Goal: Information Seeking & Learning: Learn about a topic

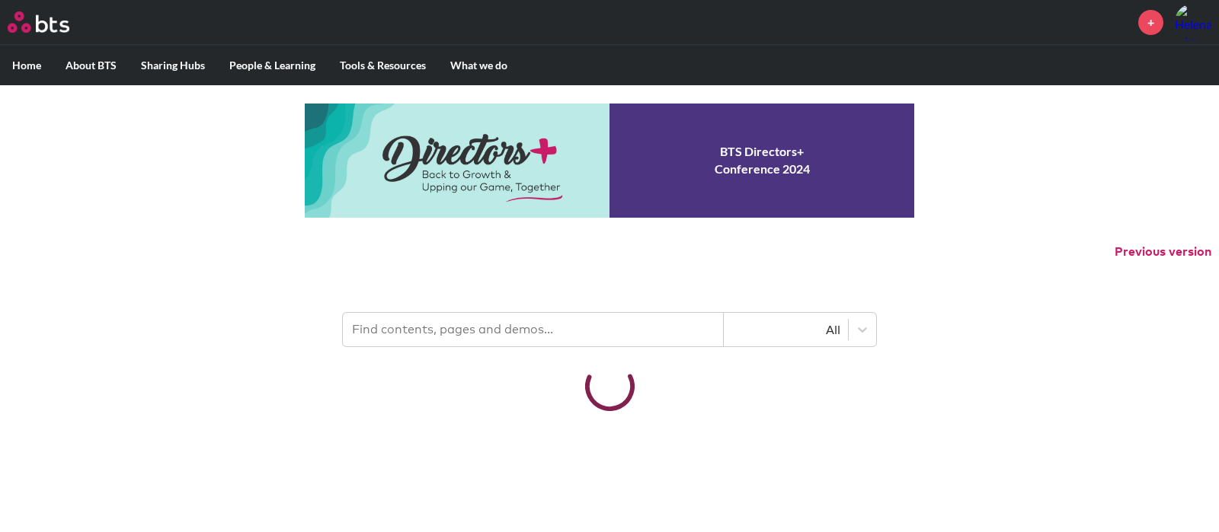
click at [522, 323] on input "text" at bounding box center [533, 330] width 381 height 34
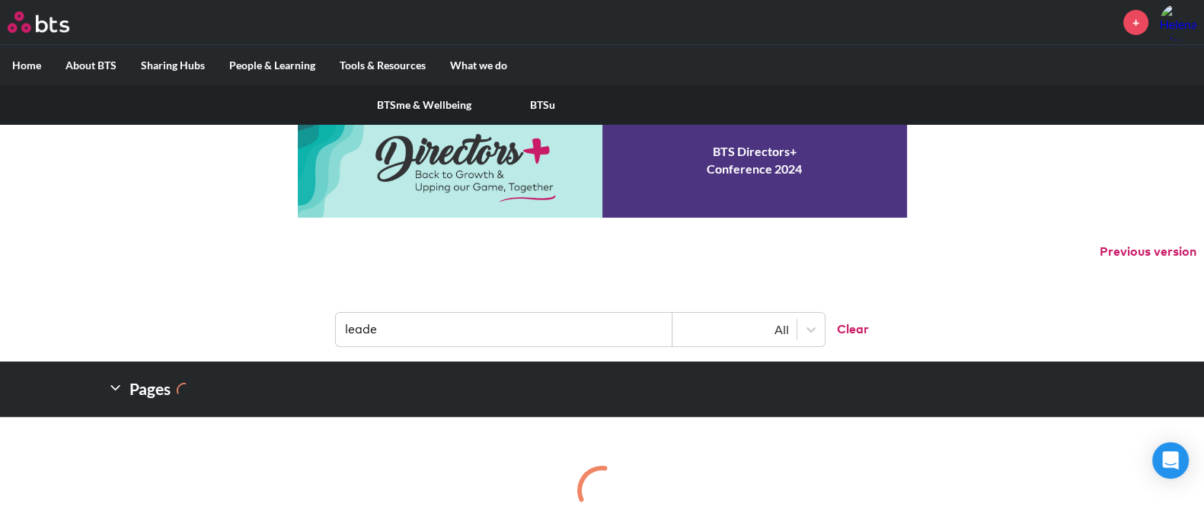
type input "leade"
click at [273, 58] on label "People & Learning" at bounding box center [272, 66] width 110 height 40
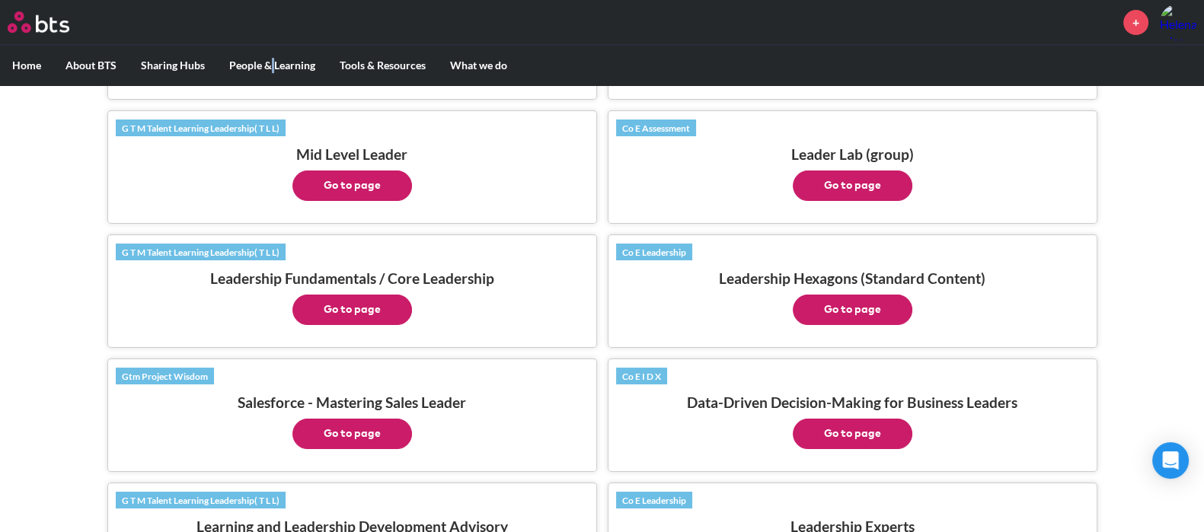
scroll to position [857, 0]
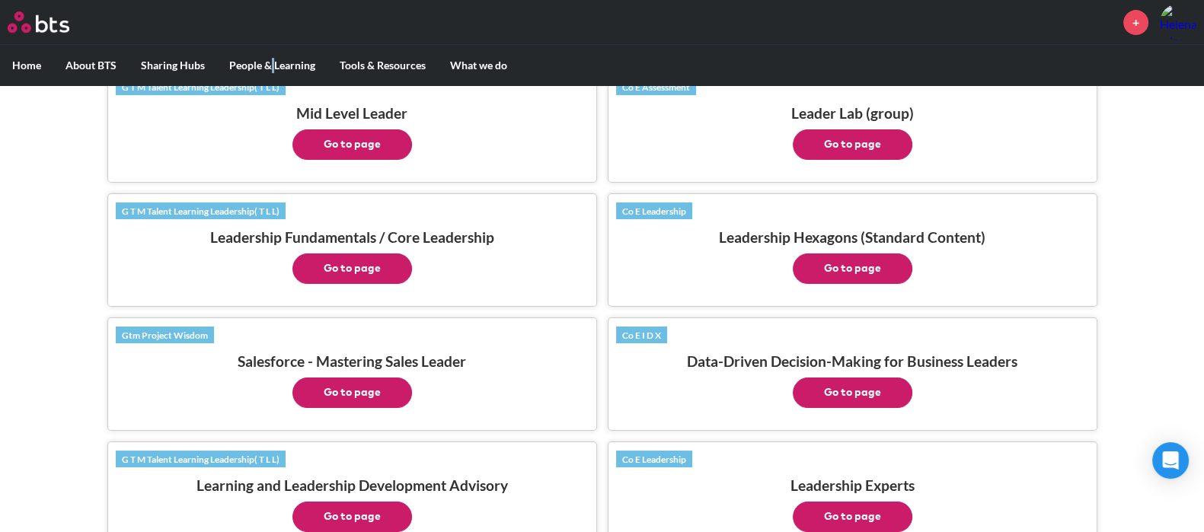
click at [848, 260] on button "Go to page" at bounding box center [853, 269] width 120 height 30
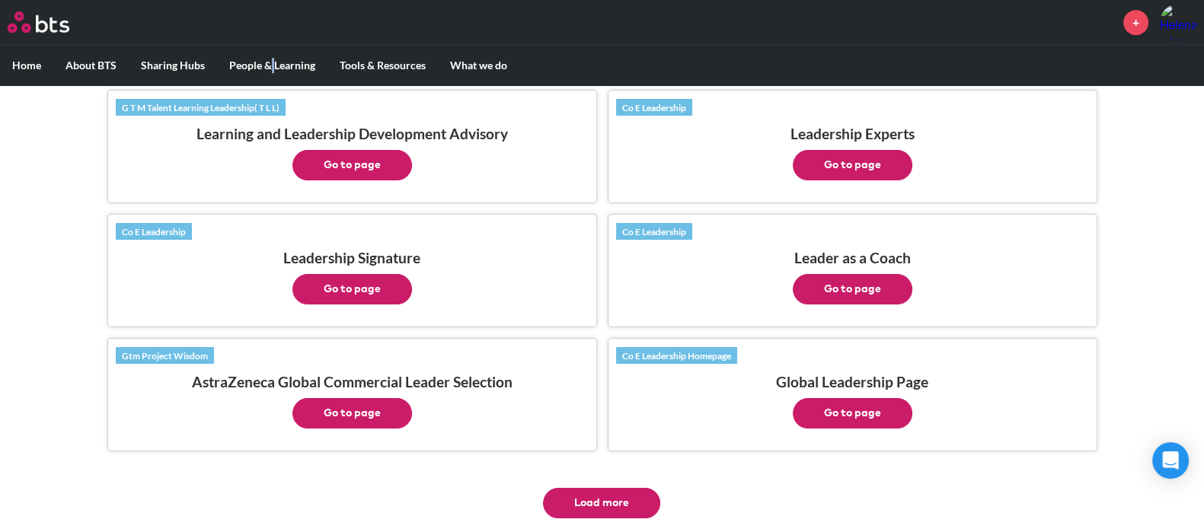
scroll to position [1237, 0]
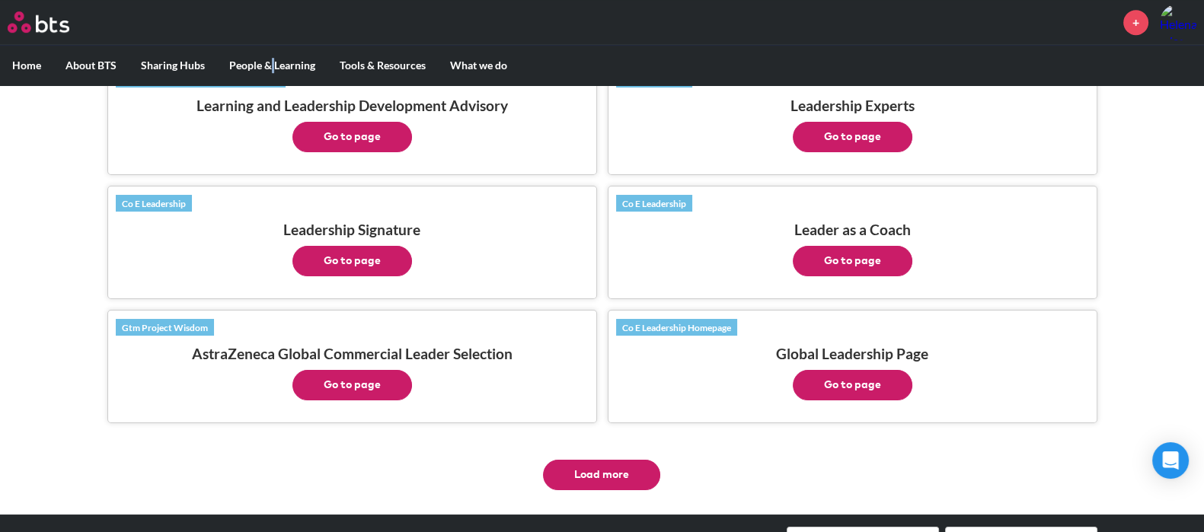
click at [388, 254] on button "Go to page" at bounding box center [352, 261] width 120 height 30
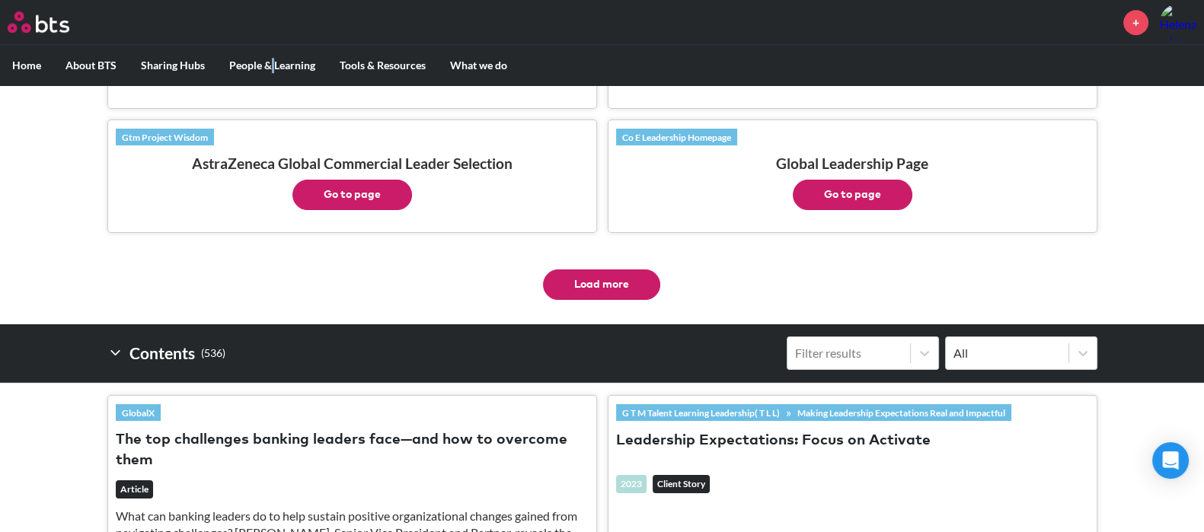
scroll to position [1332, 0]
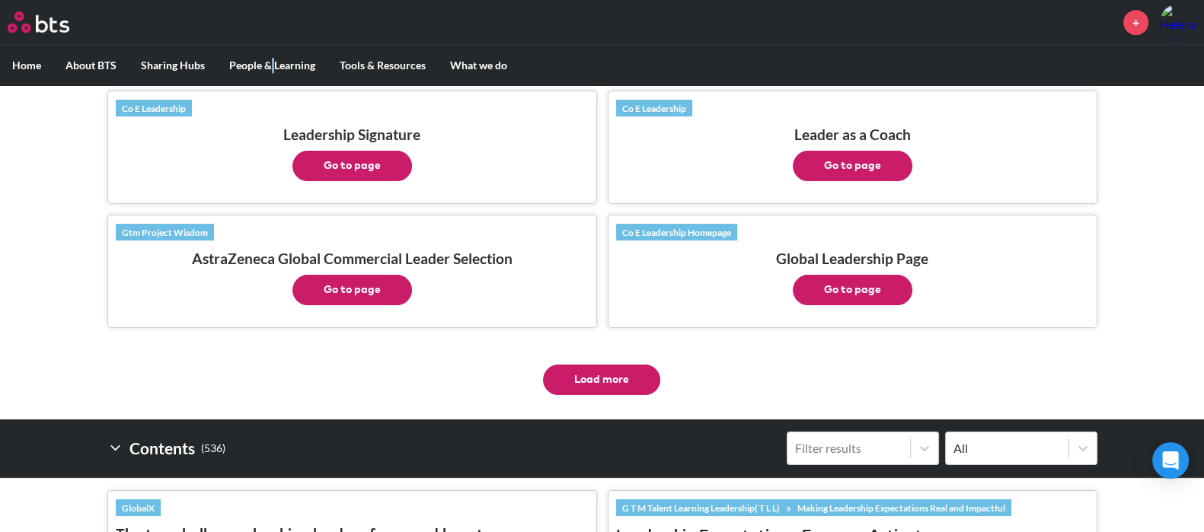
click at [836, 151] on button "Go to page" at bounding box center [853, 166] width 120 height 30
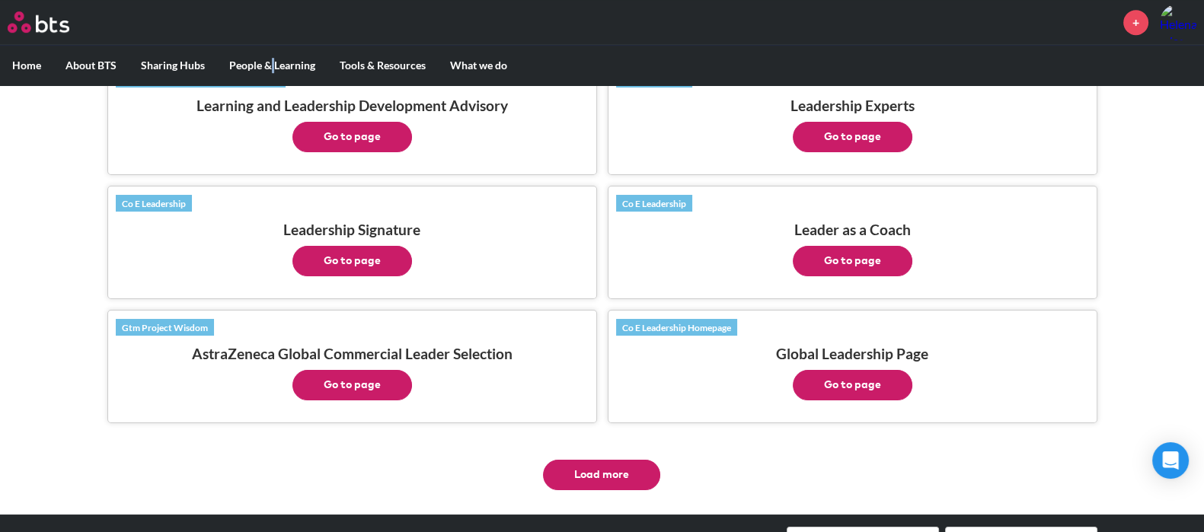
scroll to position [1142, 0]
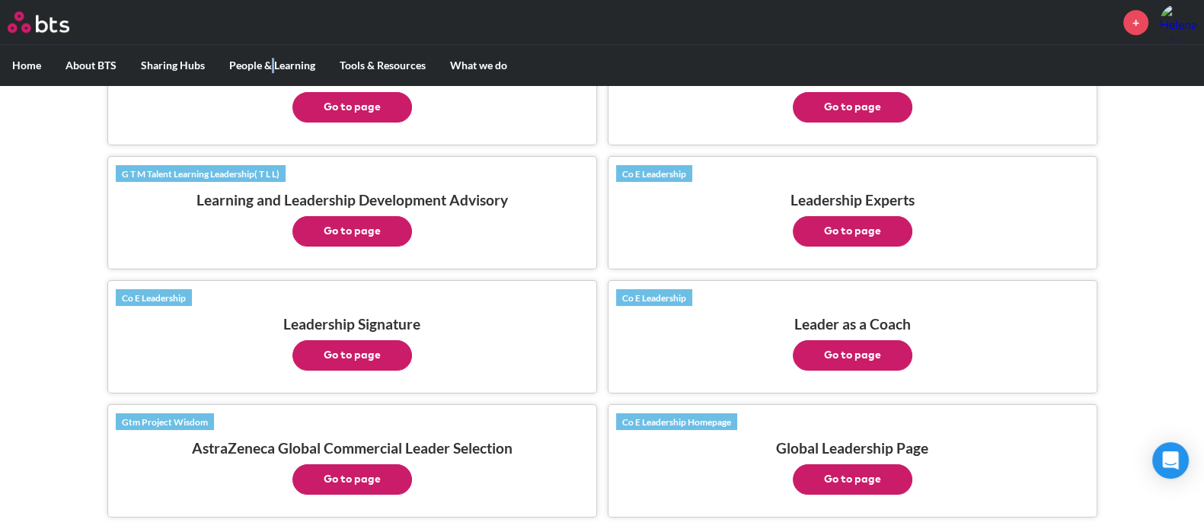
click at [342, 221] on button "Go to page" at bounding box center [352, 231] width 120 height 30
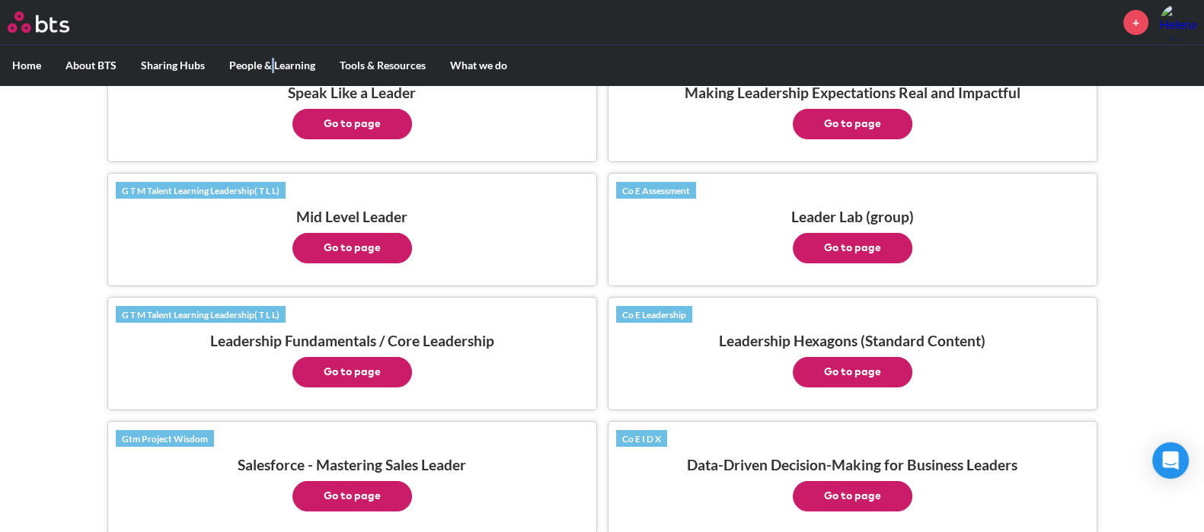
scroll to position [761, 0]
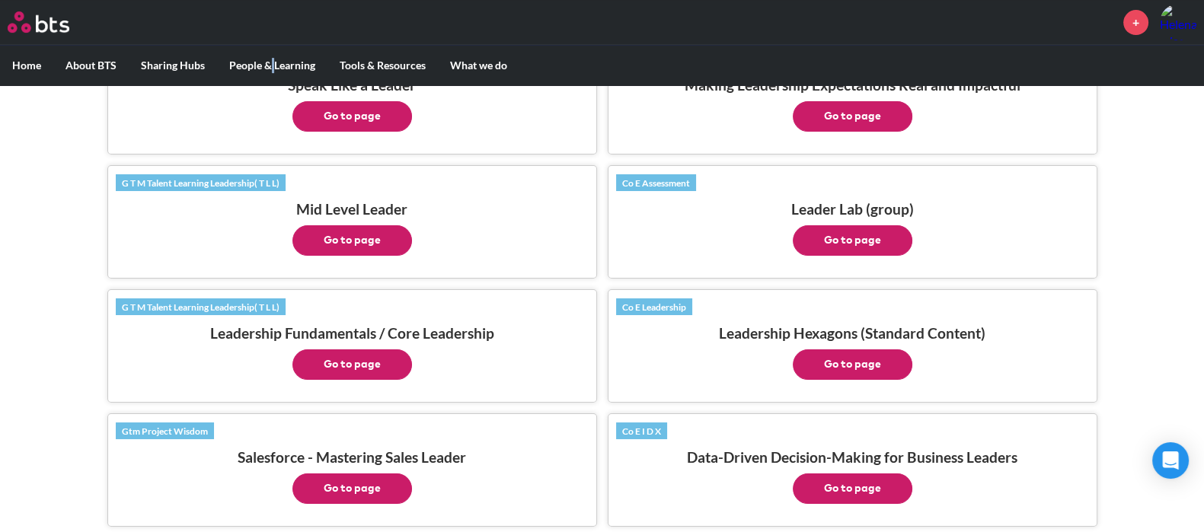
click at [360, 355] on button "Go to page" at bounding box center [352, 365] width 120 height 30
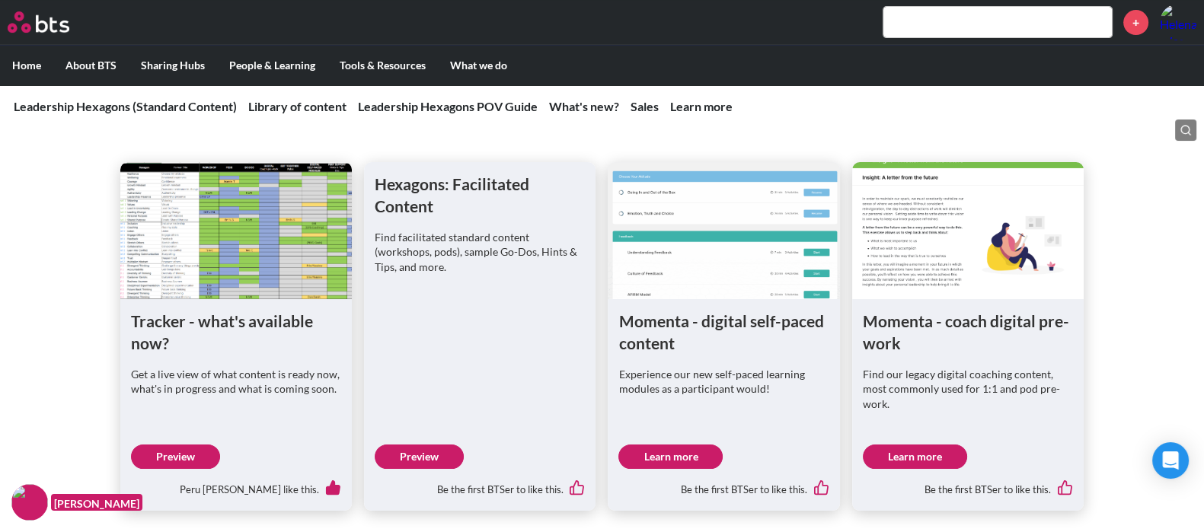
scroll to position [666, 0]
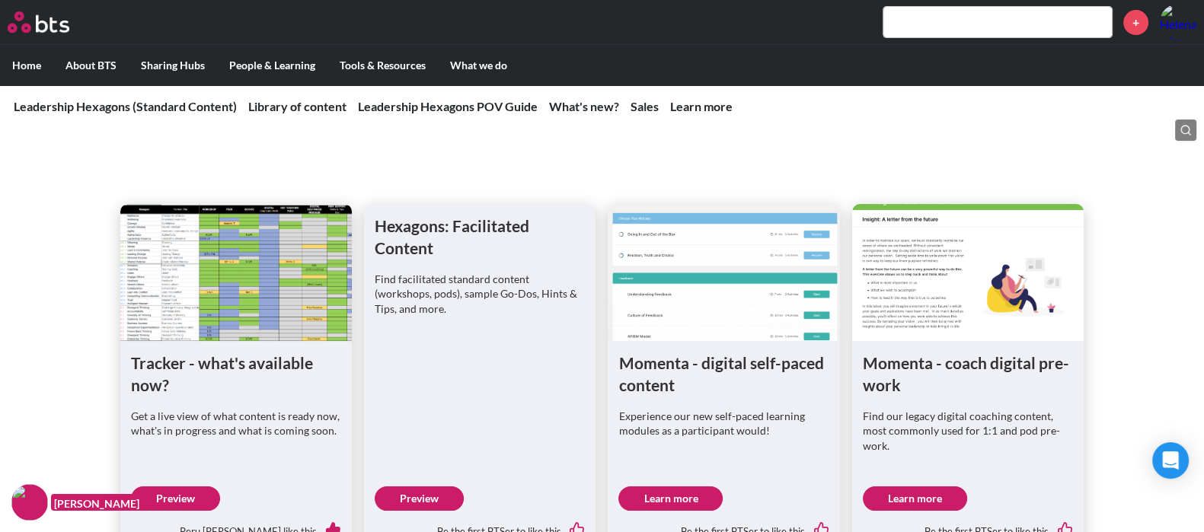
click at [193, 497] on link "Preview" at bounding box center [175, 499] width 89 height 24
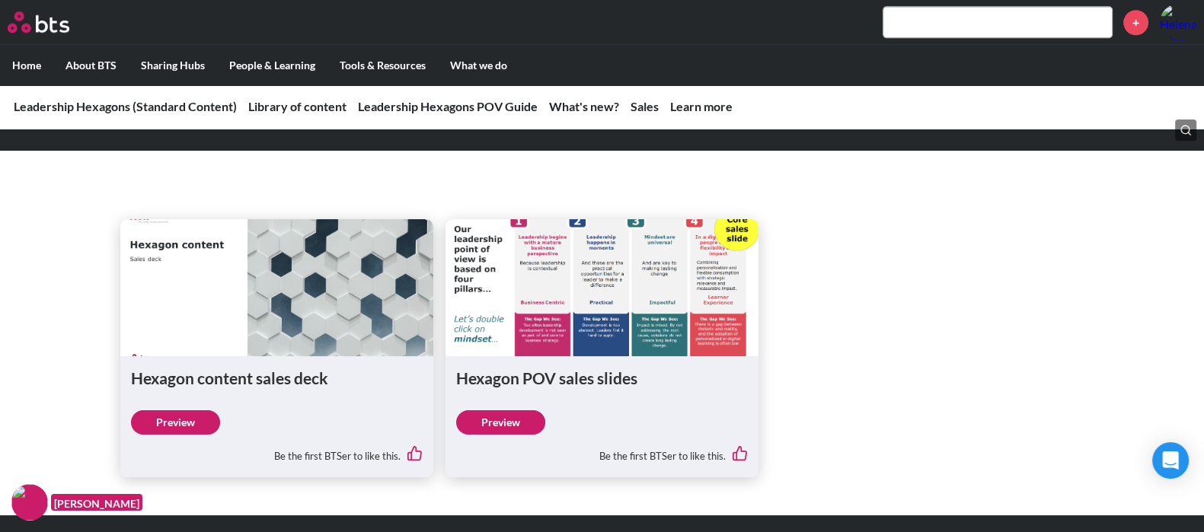
scroll to position [1714, 0]
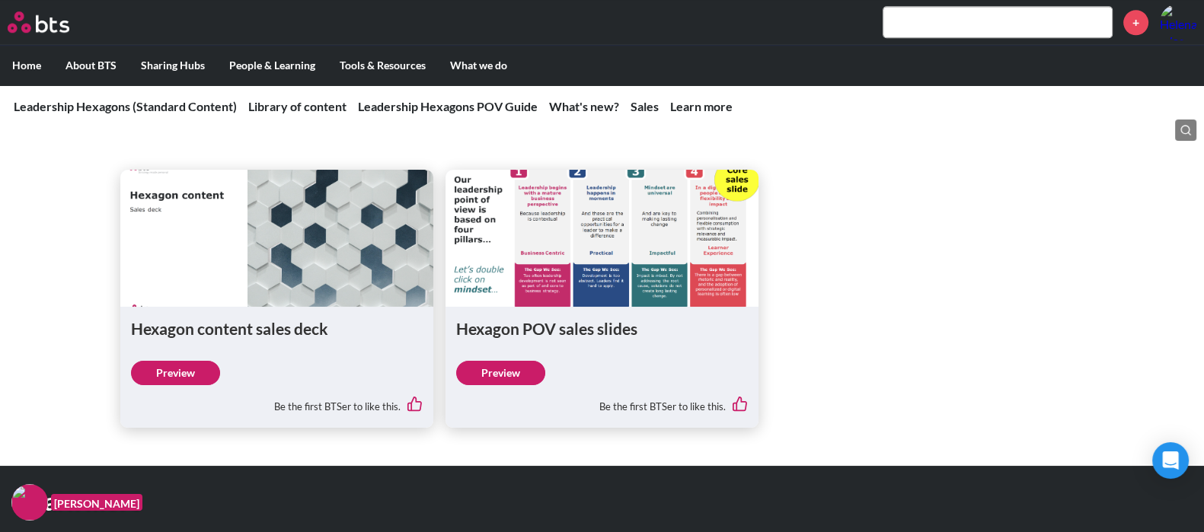
click at [1005, 148] on div "Hexagon content sales deck Preview Be the first BTSer to like this. Hexagon POV…" at bounding box center [602, 271] width 1204 height 313
click at [967, 27] on input "text" at bounding box center [998, 22] width 228 height 30
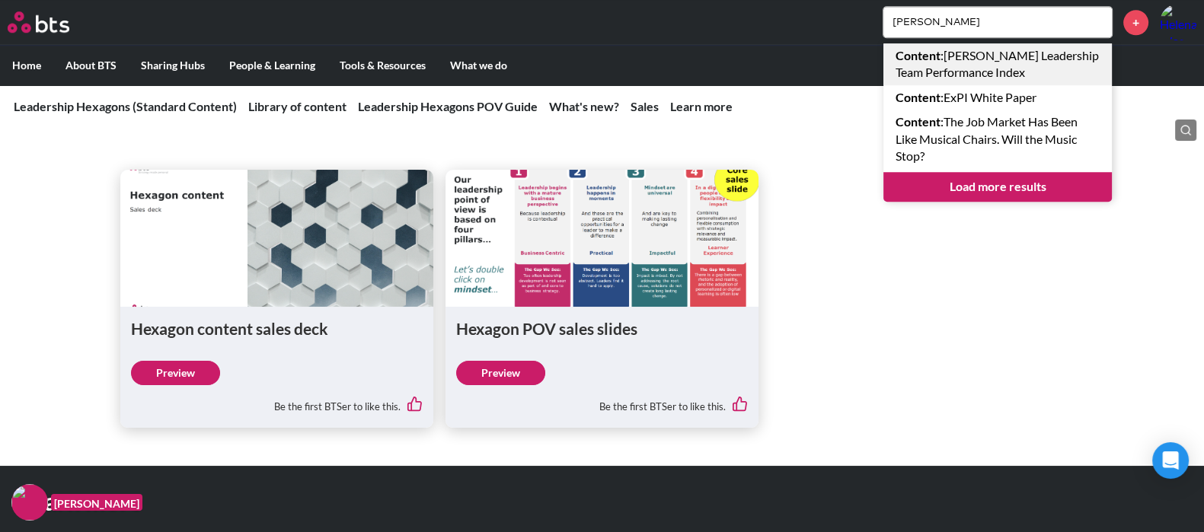
type input "bates"
click at [1040, 62] on link "Content : Bates Leadership Team Performance Index" at bounding box center [998, 64] width 228 height 42
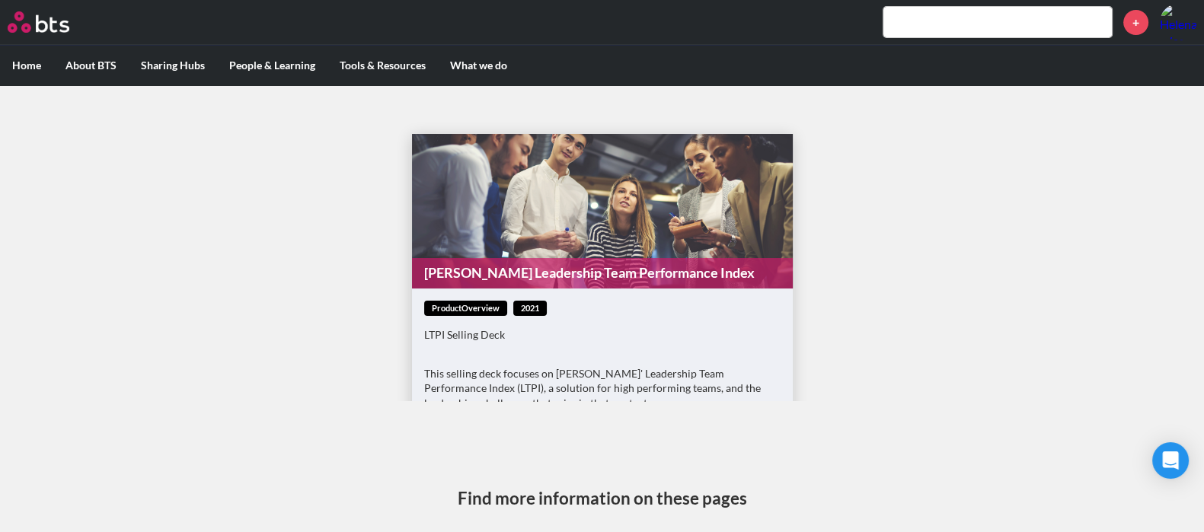
click at [516, 257] on figure "[PERSON_NAME] Leadership Team Performance Index" at bounding box center [602, 211] width 381 height 155
click at [487, 276] on link "[PERSON_NAME] Leadership Team Performance Index" at bounding box center [602, 273] width 381 height 30
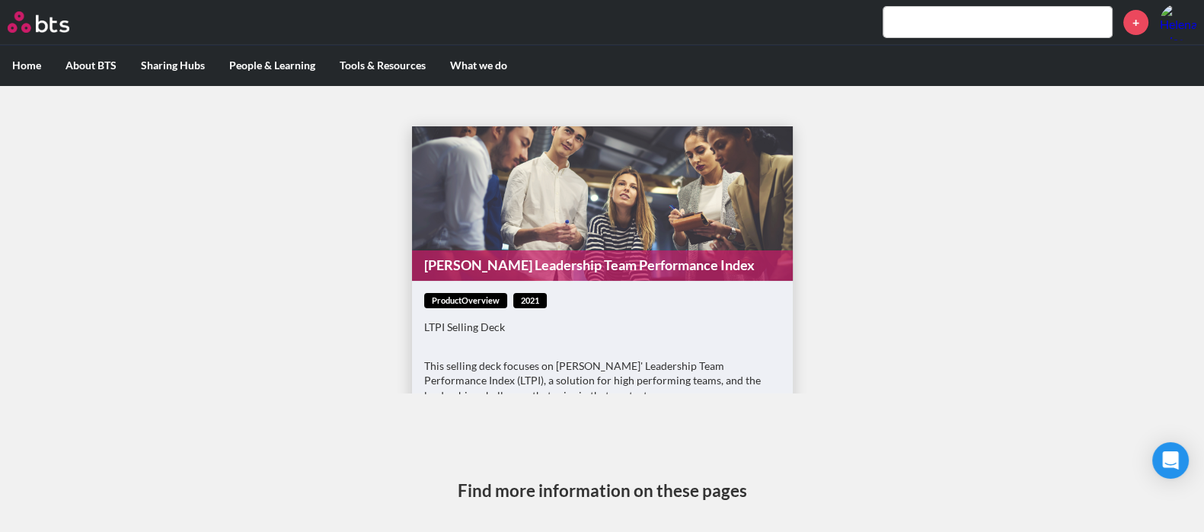
click at [941, 16] on input "text" at bounding box center [998, 22] width 228 height 30
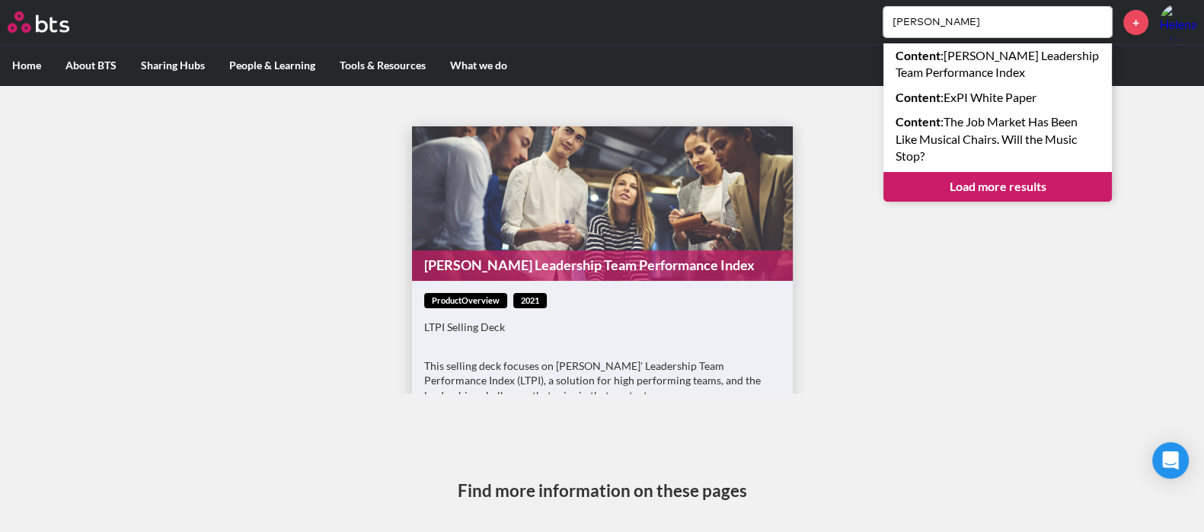
type input "[PERSON_NAME]"
click at [994, 184] on link "Load more results" at bounding box center [998, 186] width 228 height 29
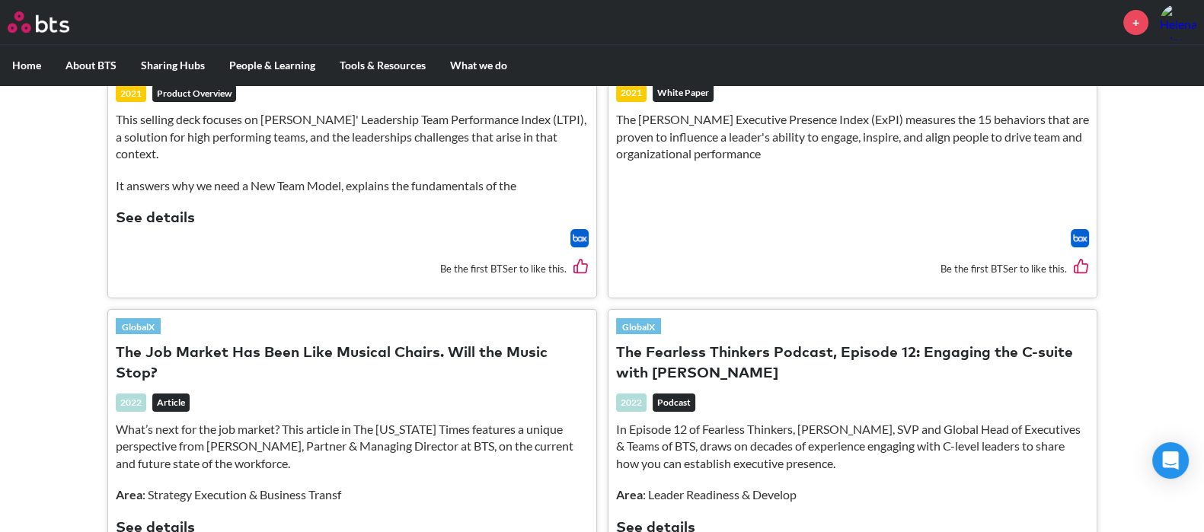
scroll to position [380, 0]
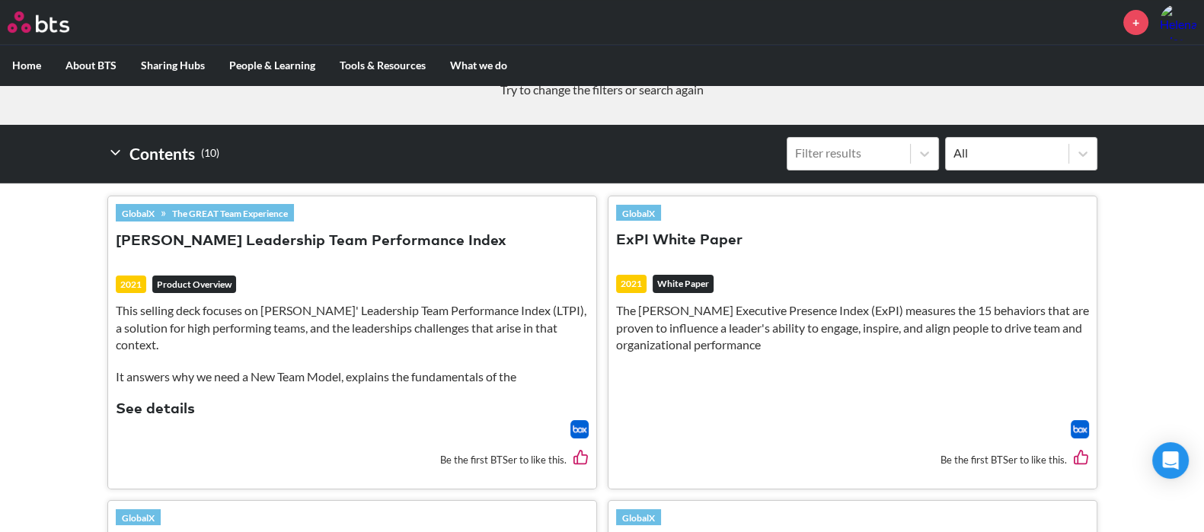
click at [661, 233] on button "ExPI White Paper" at bounding box center [679, 241] width 126 height 21
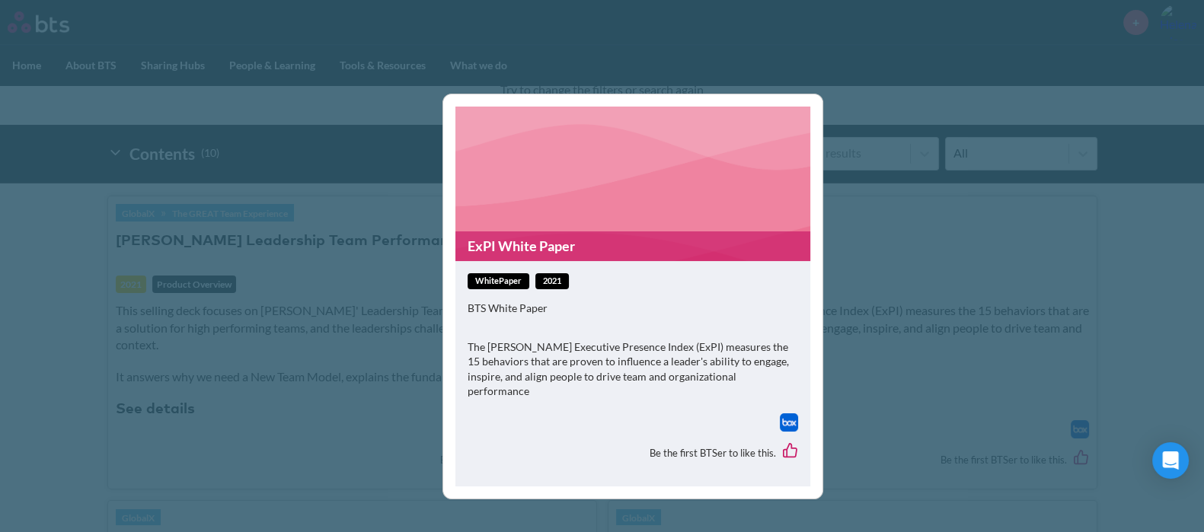
click at [756, 190] on figure "ExPI White Paper" at bounding box center [632, 184] width 355 height 155
click at [868, 211] on div "ExPI White Paper whitePaper 2021 BTS White Paper The Bates Executive Presence I…" at bounding box center [602, 266] width 1204 height 532
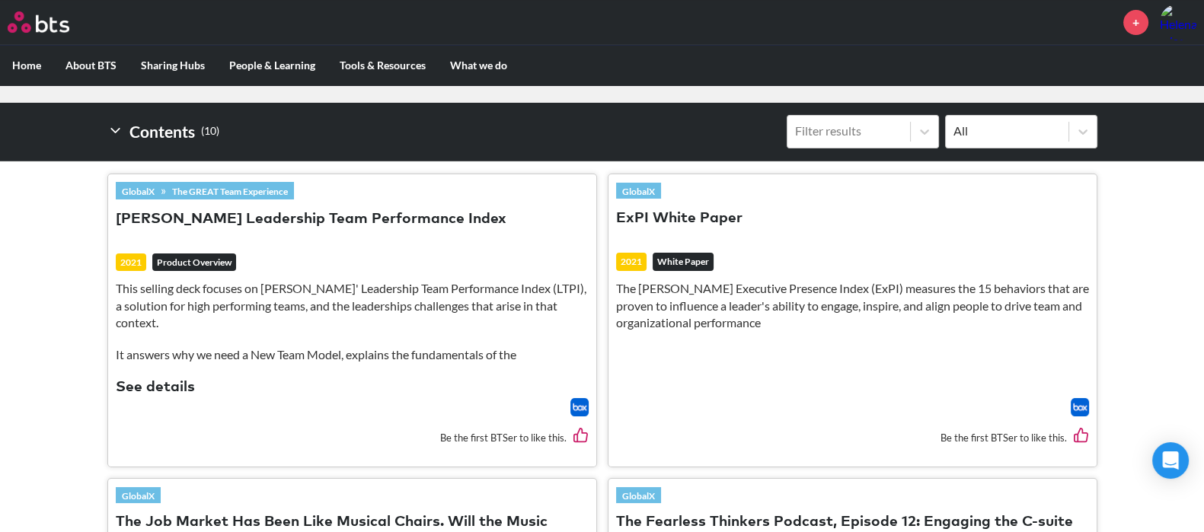
scroll to position [286, 0]
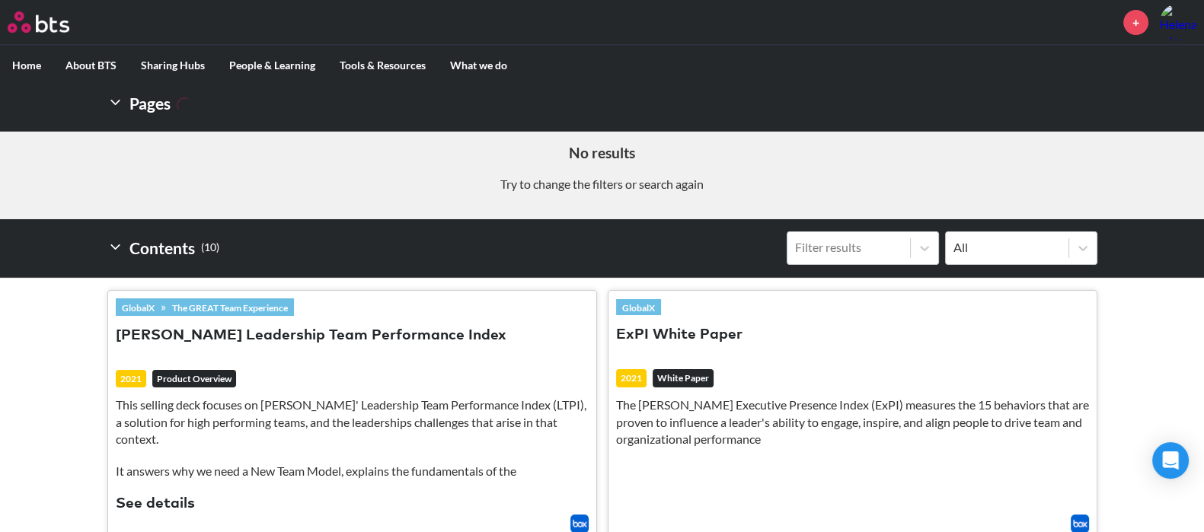
click at [694, 334] on button "ExPI White Paper" at bounding box center [679, 335] width 126 height 21
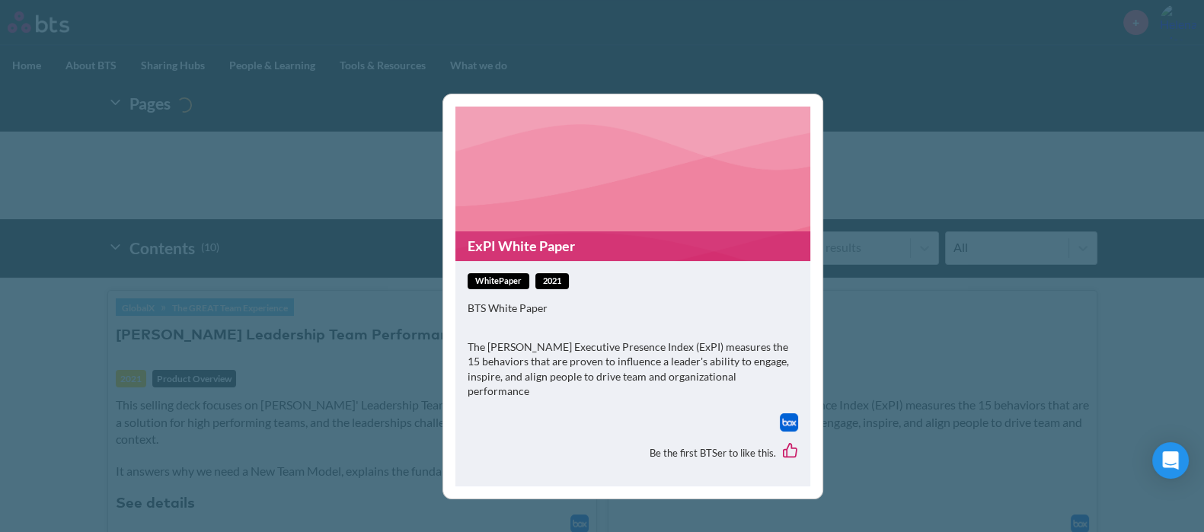
click at [701, 376] on p "The Bates Executive Presence Index (ExPI) measures the 15 behaviors that are pr…" at bounding box center [633, 369] width 331 height 59
click at [888, 248] on div "ExPI White Paper whitePaper 2021 BTS White Paper The Bates Executive Presence I…" at bounding box center [602, 266] width 1204 height 532
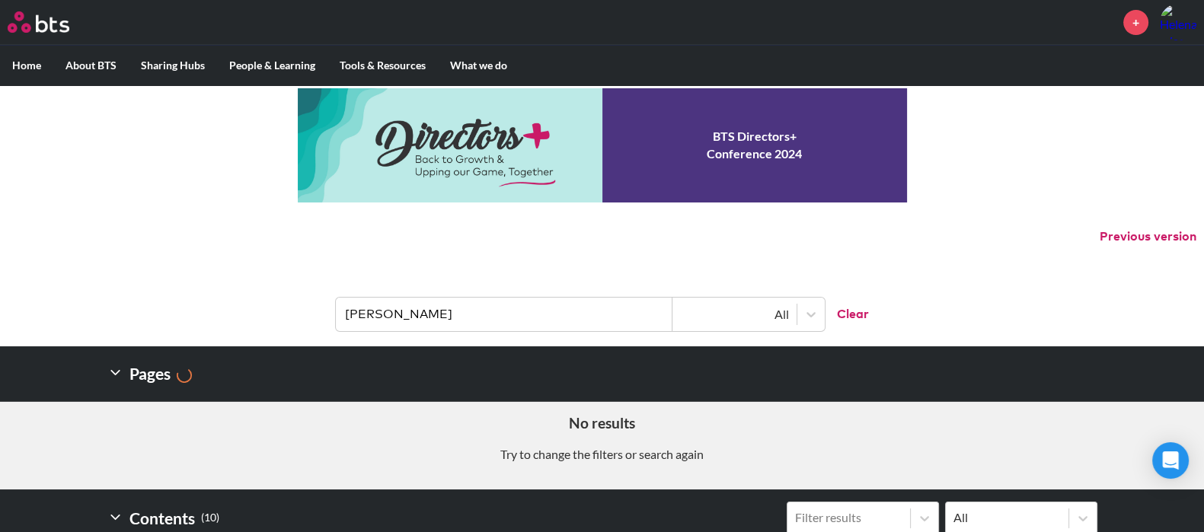
scroll to position [0, 0]
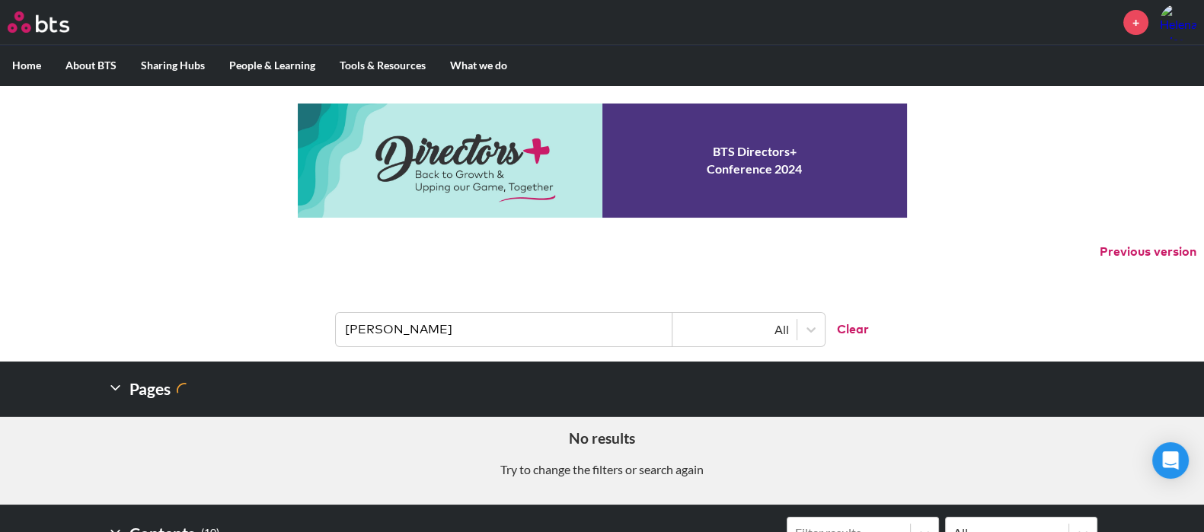
click at [415, 321] on input "bates" at bounding box center [504, 330] width 337 height 34
type input "bates high performing"
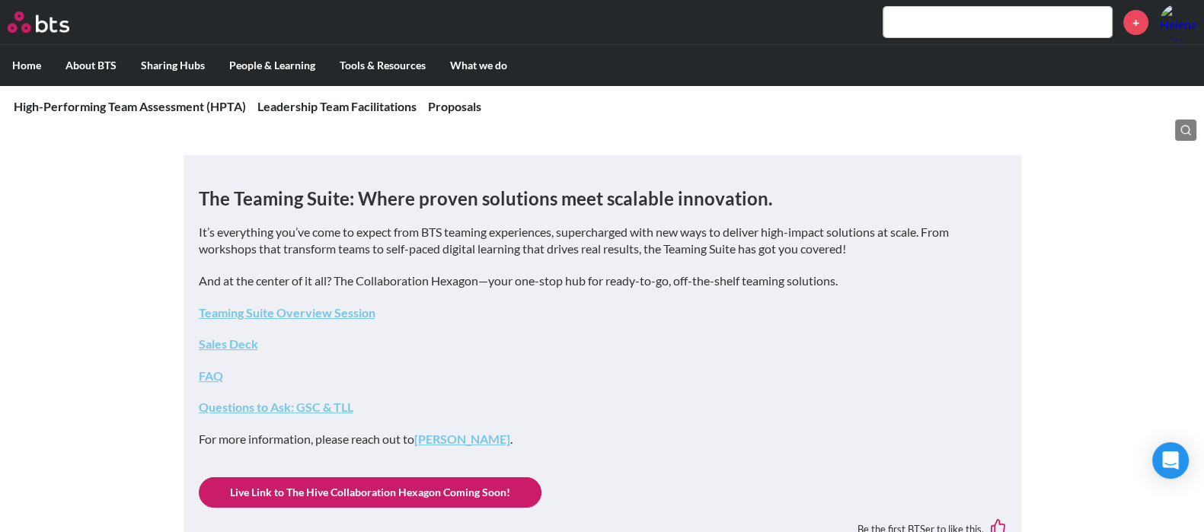
scroll to position [380, 0]
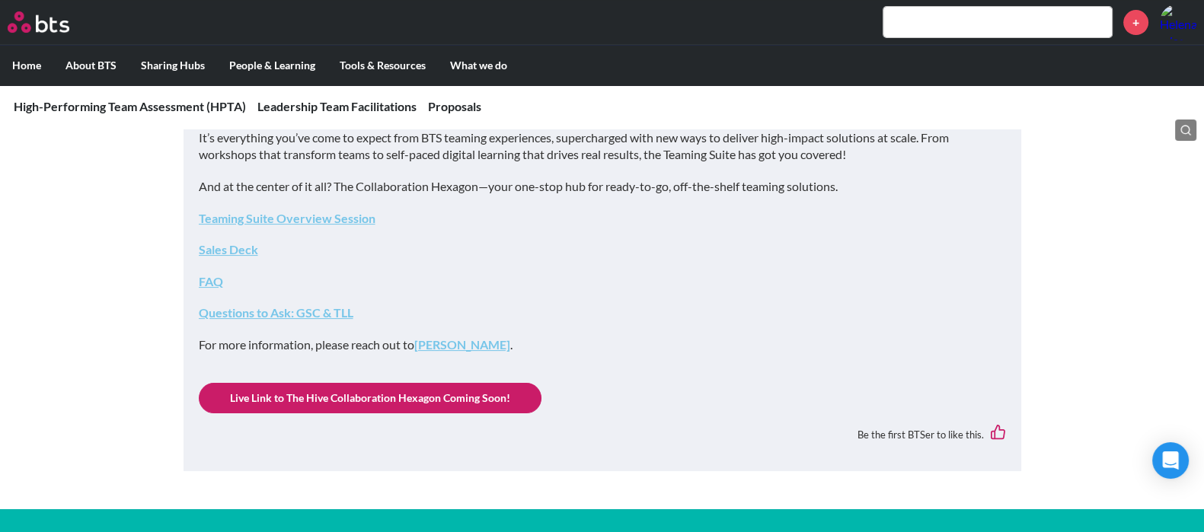
click at [240, 247] on link "Sales Deck" at bounding box center [228, 249] width 59 height 14
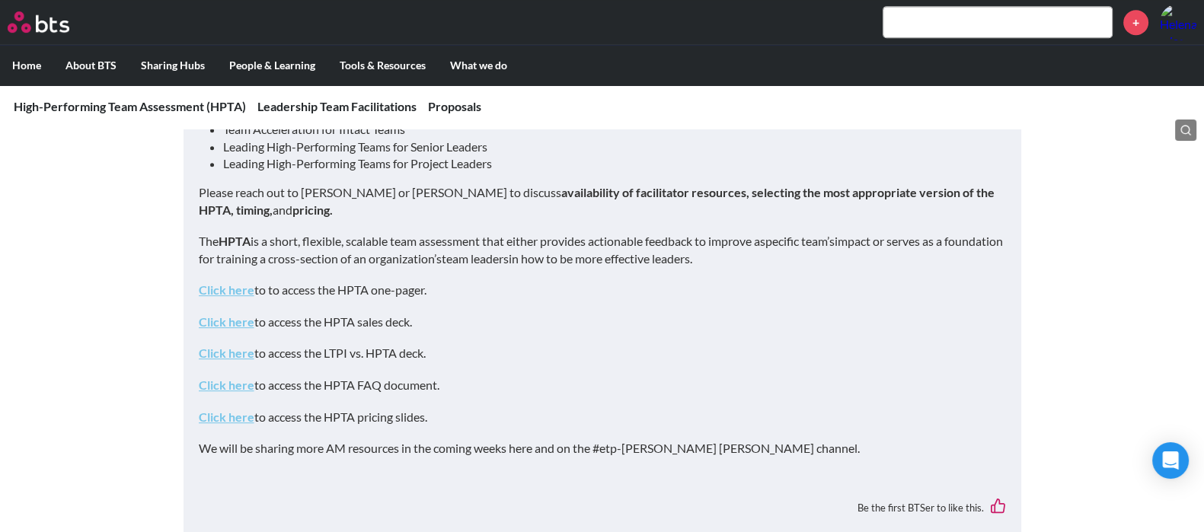
scroll to position [855, 0]
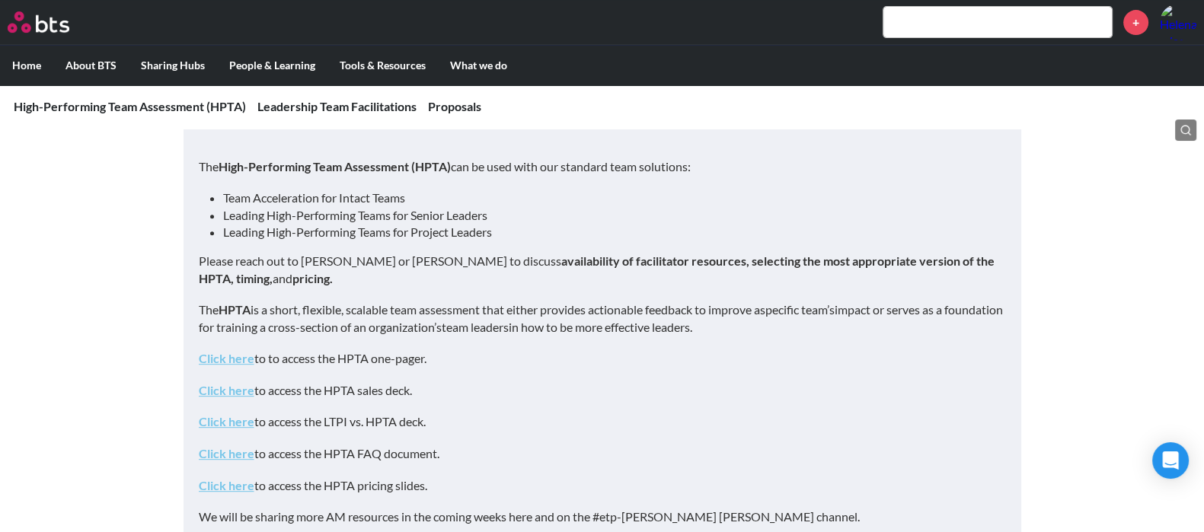
click at [43, 155] on main "High-Performing Team Assessment (HPTA) Leadership Team Facilitations Proposals …" at bounding box center [602, 540] width 1204 height 2620
click at [226, 363] on link "Click here" at bounding box center [227, 358] width 56 height 14
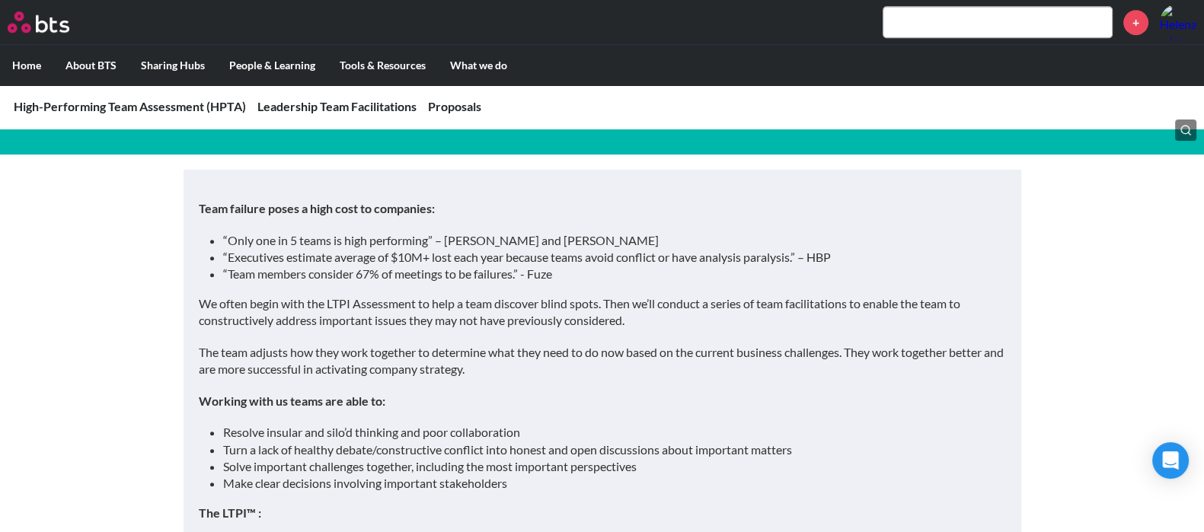
scroll to position [1522, 0]
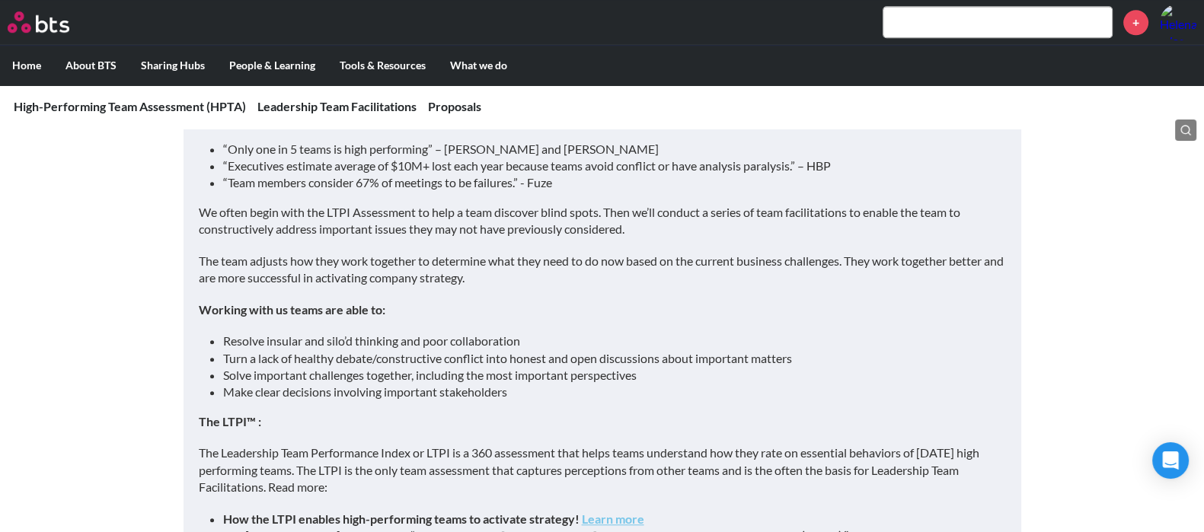
click at [942, 27] on input "text" at bounding box center [998, 22] width 228 height 30
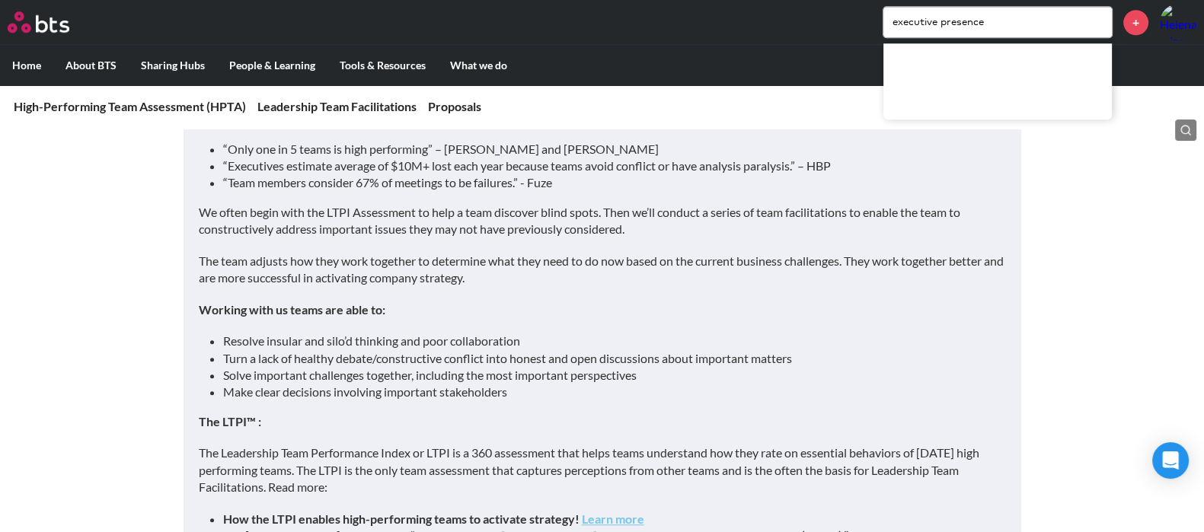
type input "executive presence"
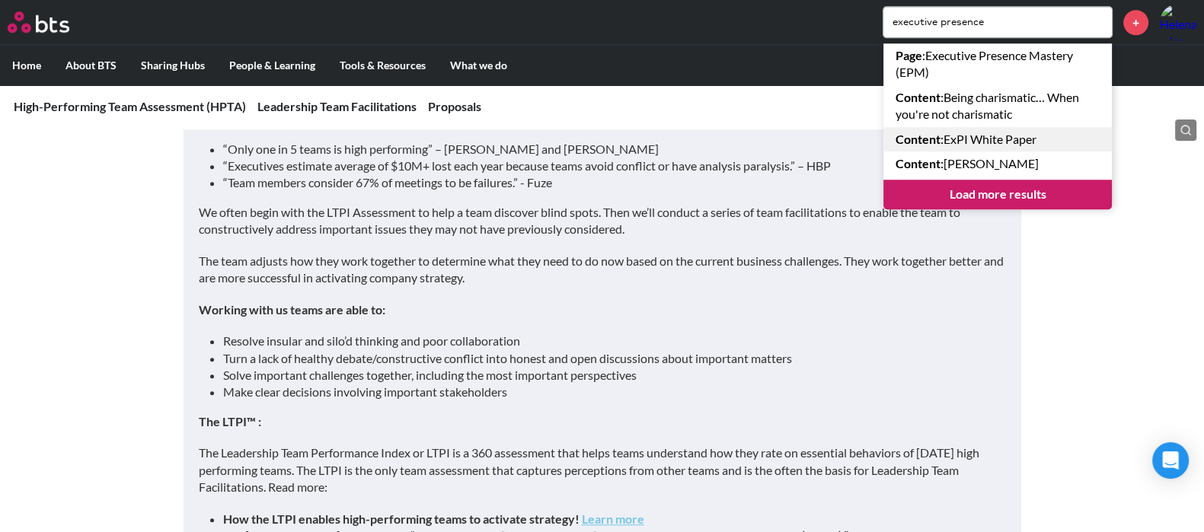
click at [966, 143] on link "Content : ExPI White Paper" at bounding box center [998, 139] width 228 height 24
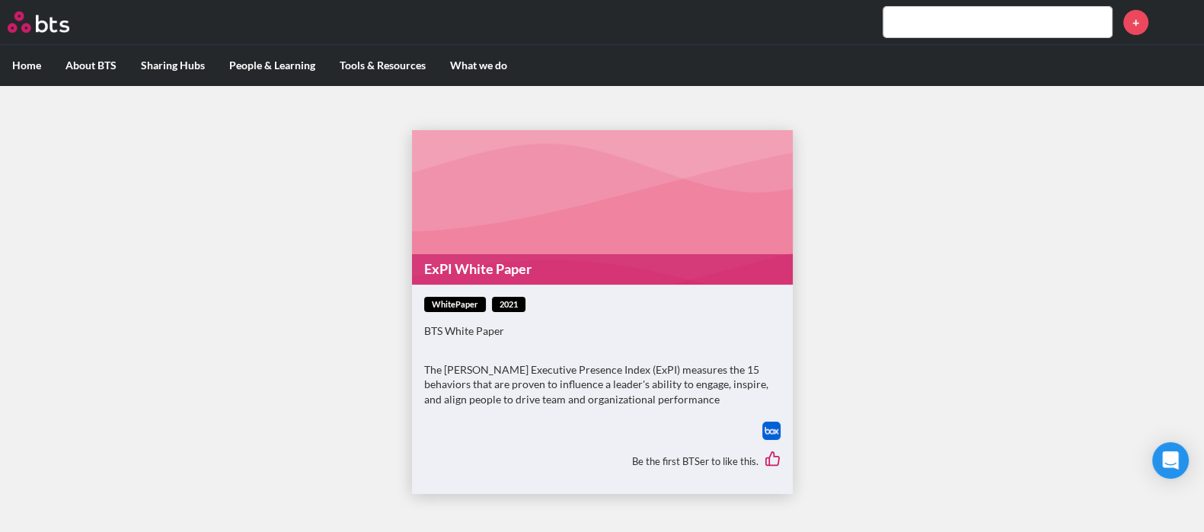
scroll to position [5, 0]
click at [499, 260] on link "ExPI White Paper" at bounding box center [602, 268] width 381 height 30
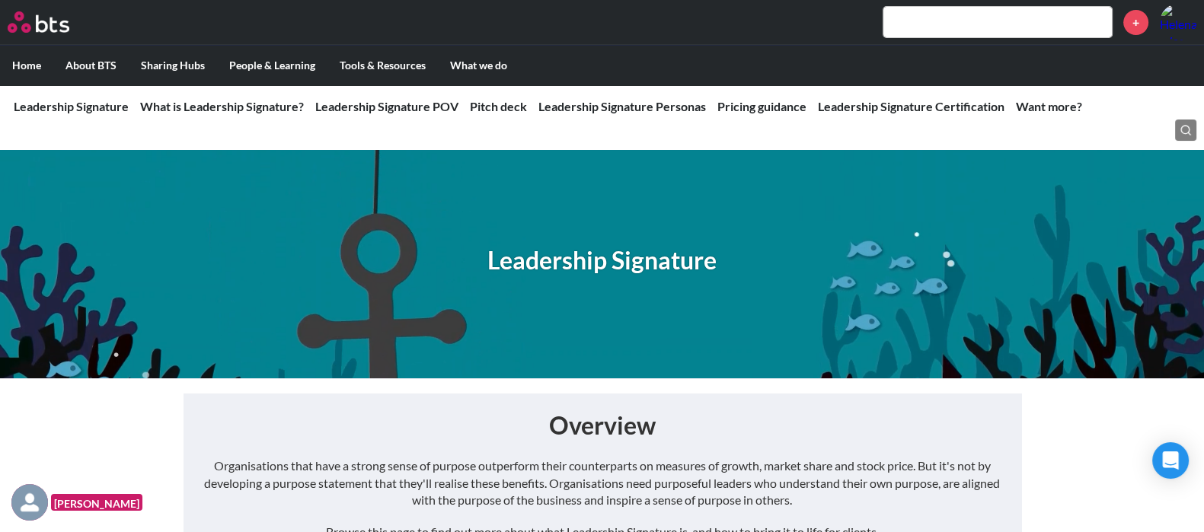
scroll to position [286, 0]
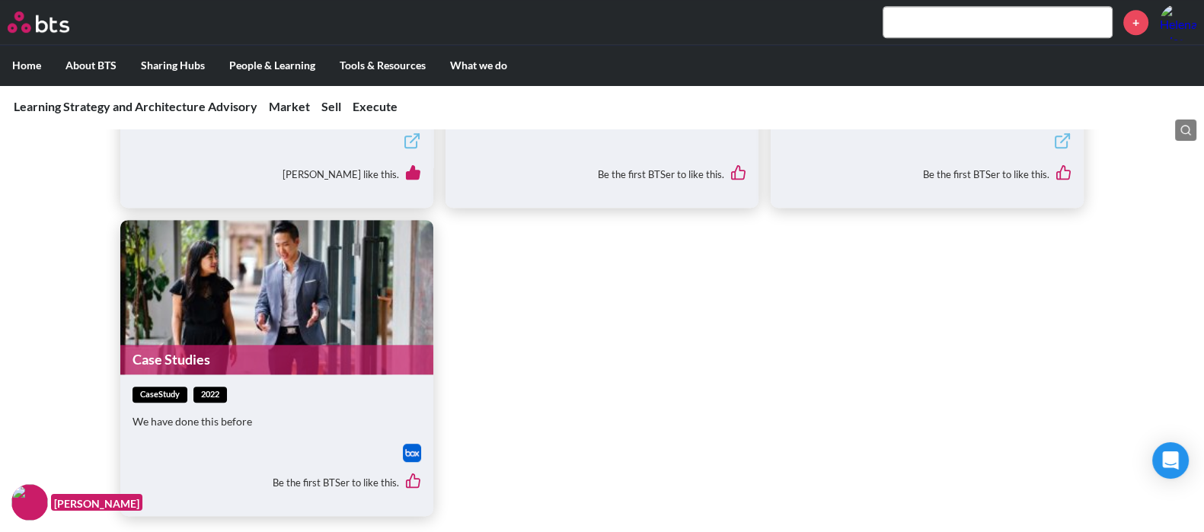
scroll to position [1142, 0]
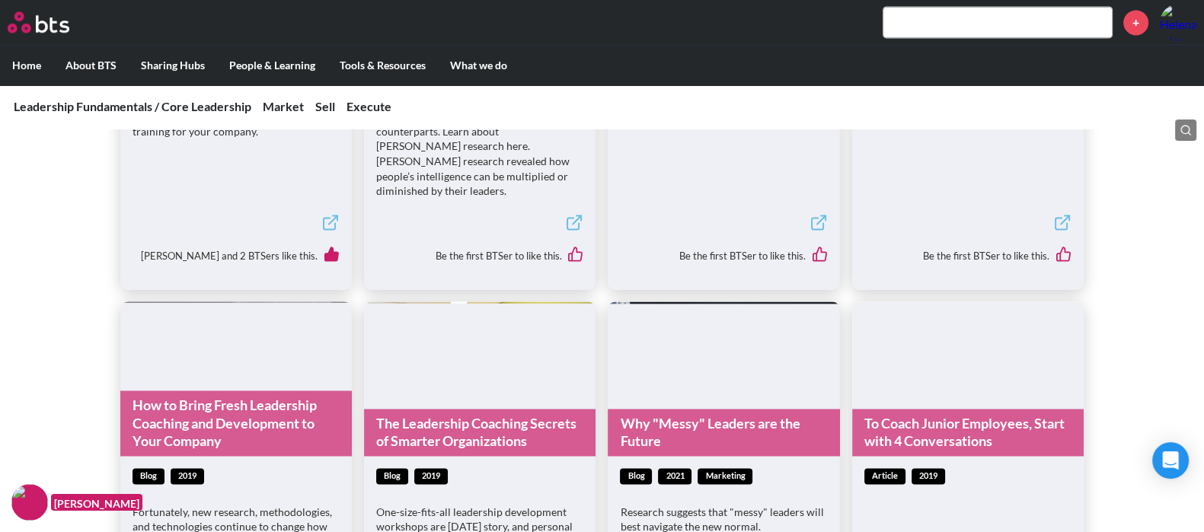
scroll to position [3046, 0]
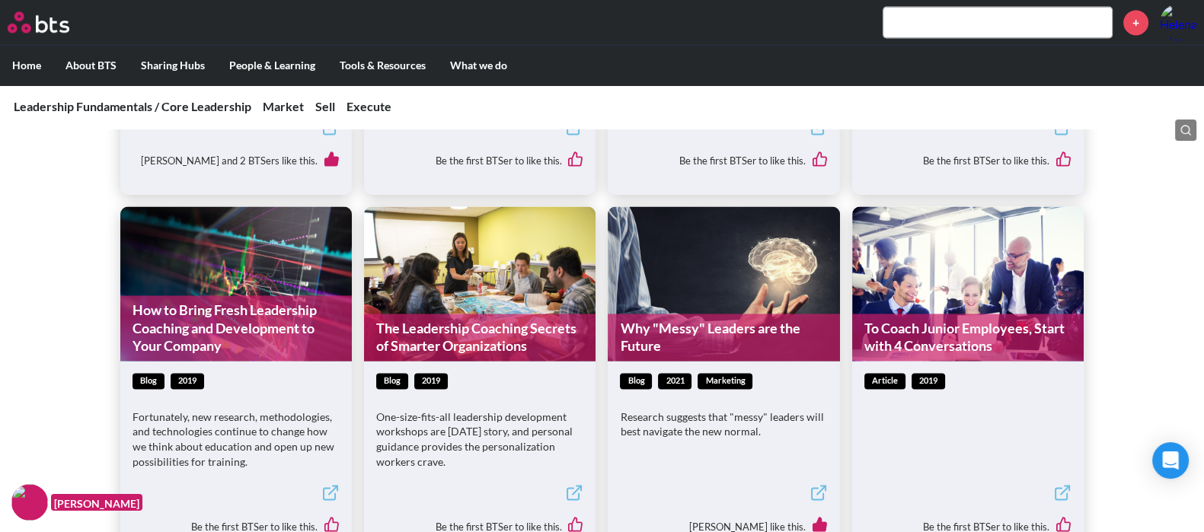
click at [919, 27] on input "text" at bounding box center [998, 22] width 228 height 30
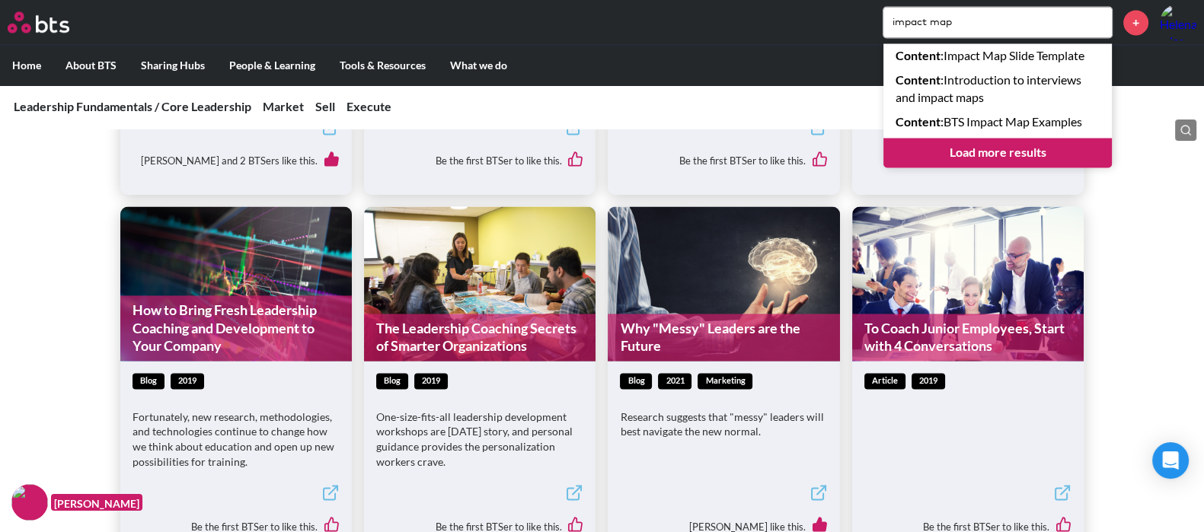
type input "impact map"
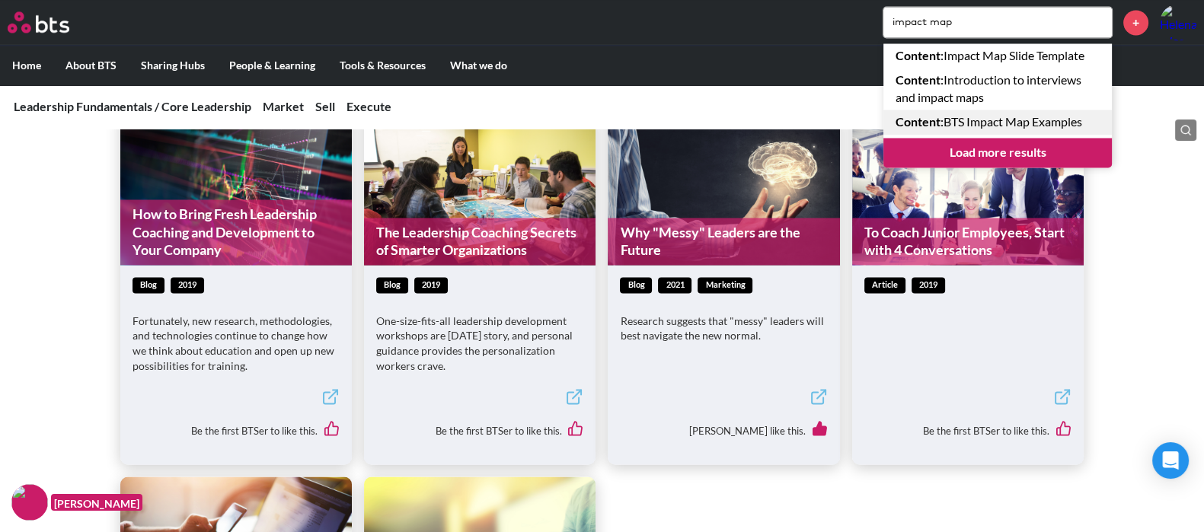
click at [971, 116] on link "Content : BTS Impact Map Examples" at bounding box center [998, 122] width 228 height 24
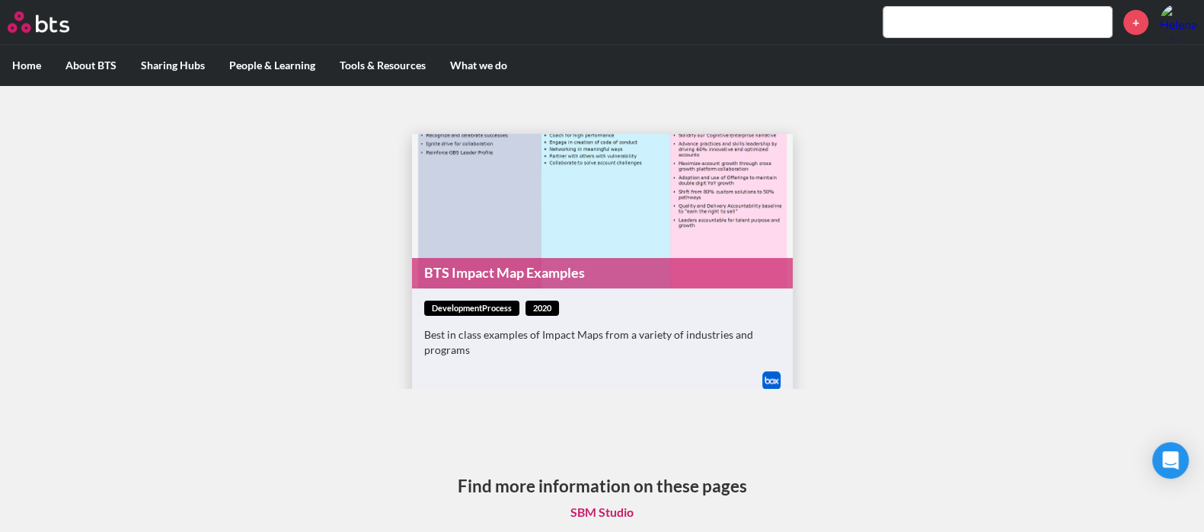
click at [475, 269] on link "BTS Impact Map Examples" at bounding box center [602, 273] width 381 height 30
